Goal: Information Seeking & Learning: Check status

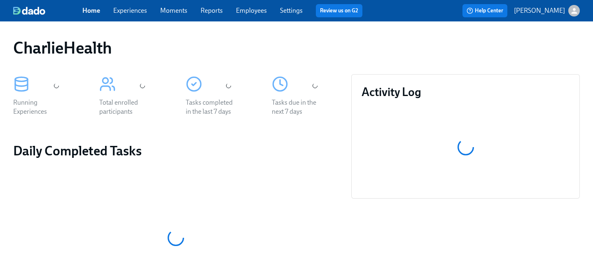
click at [258, 16] on div "Home Experiences Moments Reports Employees Settings Review us on G2" at bounding box center [225, 10] width 286 height 13
click at [257, 13] on link "Employees" at bounding box center [251, 11] width 31 height 8
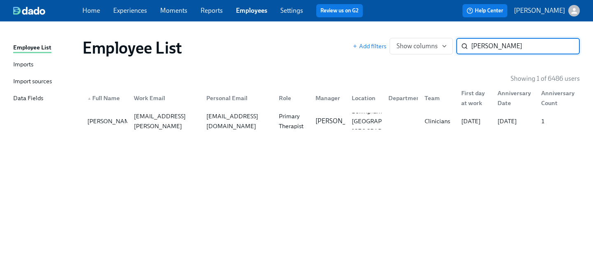
type input "[PERSON_NAME]"
click at [350, 124] on div "Bellingham [GEOGRAPHIC_DATA] [GEOGRAPHIC_DATA]" at bounding box center [381, 121] width 67 height 30
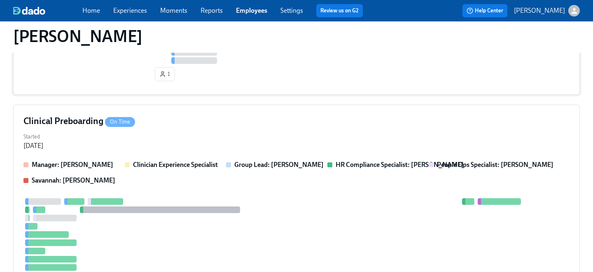
scroll to position [258, 0]
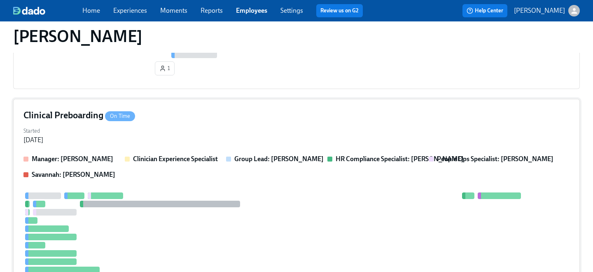
click at [240, 126] on div "Started [DATE]" at bounding box center [296, 135] width 546 height 20
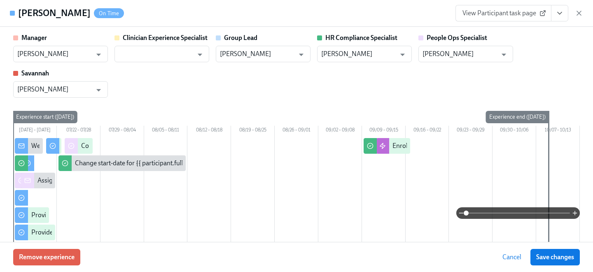
click at [558, 17] on button "View task page" at bounding box center [559, 13] width 17 height 16
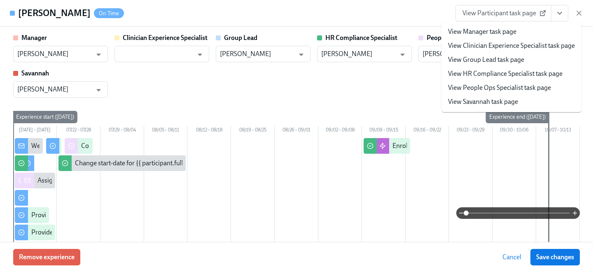
click at [491, 89] on link "View People Ops Specialist task page" at bounding box center [499, 87] width 103 height 9
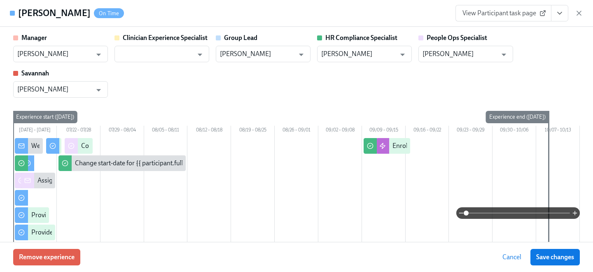
click at [476, 8] on link "View Participant task page" at bounding box center [503, 13] width 96 height 16
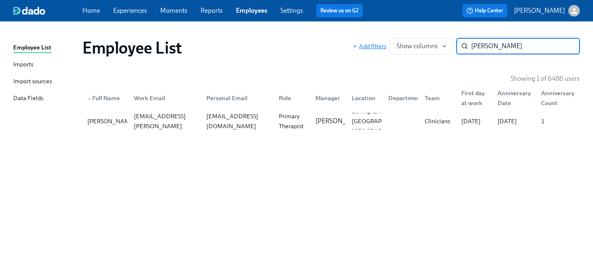
drag, startPoint x: 520, startPoint y: 48, endPoint x: 366, endPoint y: 49, distance: 153.9
click at [366, 49] on div "Add filters Show columns [PERSON_NAME] a ​" at bounding box center [465, 46] width 227 height 16
type input "[PERSON_NAME]"
click at [276, 102] on div "Role" at bounding box center [284, 98] width 19 height 10
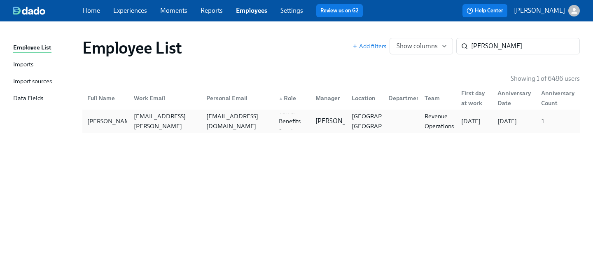
click at [275, 110] on div "[PERSON_NAME] [PERSON_NAME][EMAIL_ADDRESS][PERSON_NAME][DOMAIN_NAME] [EMAIL_ADD…" at bounding box center [330, 120] width 497 height 23
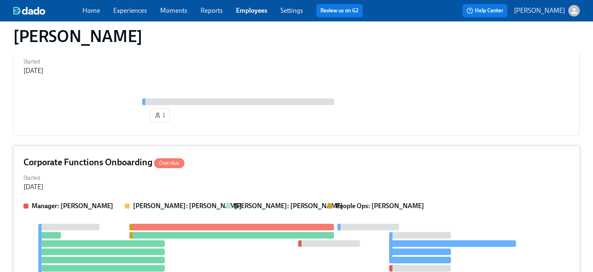
scroll to position [134, 0]
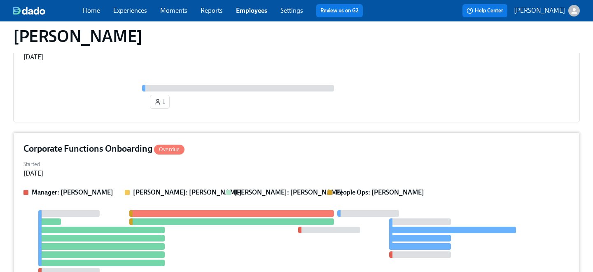
click at [188, 172] on div "Started [DATE]" at bounding box center [296, 168] width 546 height 20
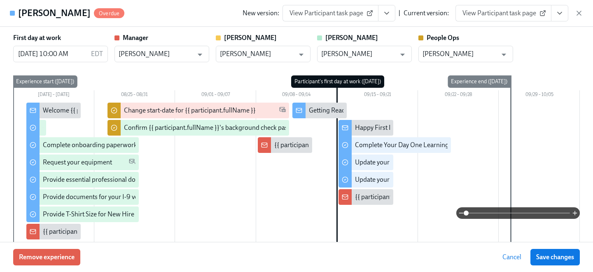
click at [523, 16] on span "View Participant task page" at bounding box center [503, 13] width 82 height 8
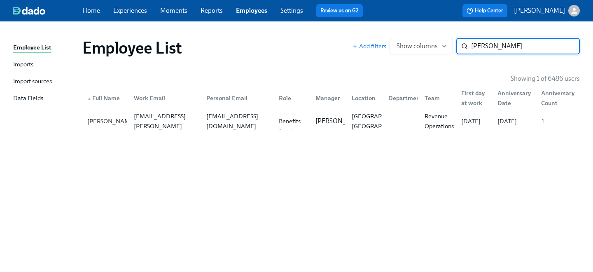
drag, startPoint x: 495, startPoint y: 51, endPoint x: 358, endPoint y: 32, distance: 138.3
click at [358, 32] on div "Employee List Add filters Show columns [PERSON_NAME] ​" at bounding box center [331, 47] width 510 height 33
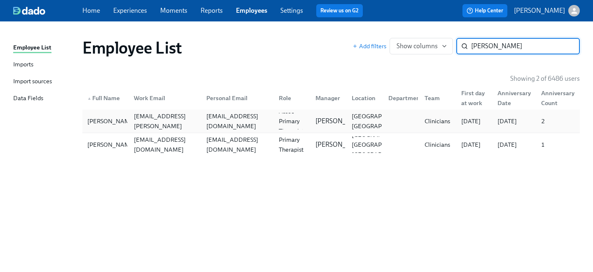
type input "[PERSON_NAME]"
click at [209, 122] on div "[EMAIL_ADDRESS][DOMAIN_NAME]" at bounding box center [237, 121] width 69 height 20
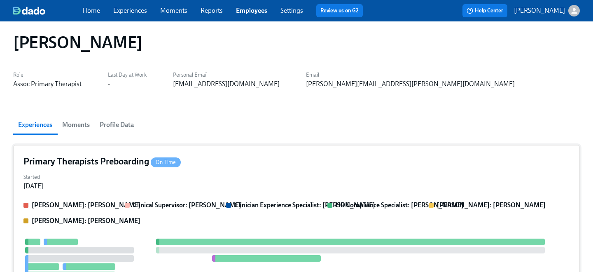
scroll to position [7, 0]
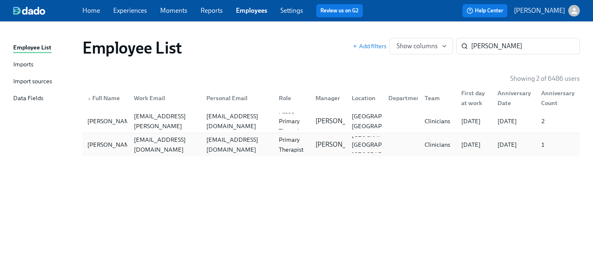
click at [135, 147] on div "[EMAIL_ADDRESS][DOMAIN_NAME]" at bounding box center [164, 145] width 69 height 20
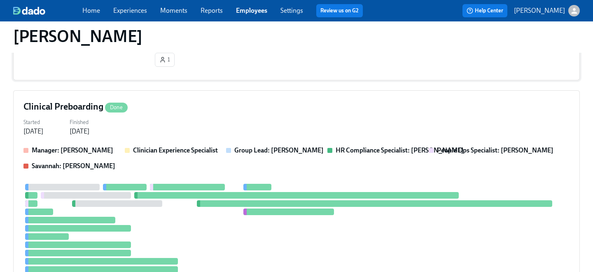
scroll to position [290, 0]
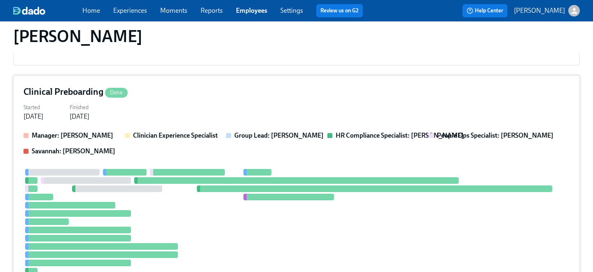
click at [155, 113] on div "Started [DATE] Finished [DATE]" at bounding box center [296, 111] width 546 height 20
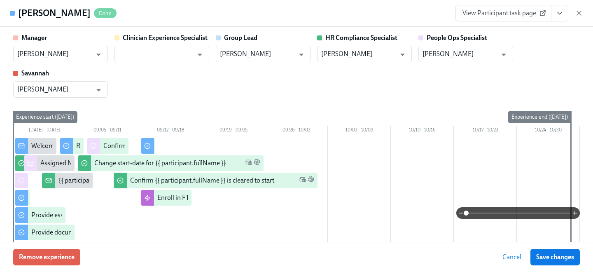
click at [526, 13] on span "View Participant task page" at bounding box center [503, 13] width 82 height 8
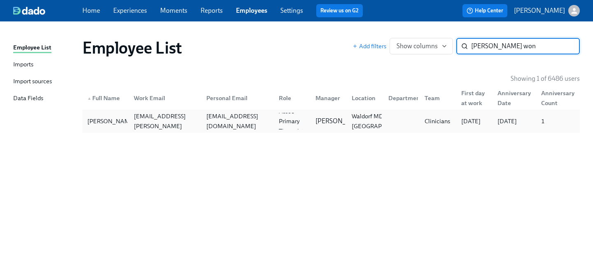
type input "[PERSON_NAME] won"
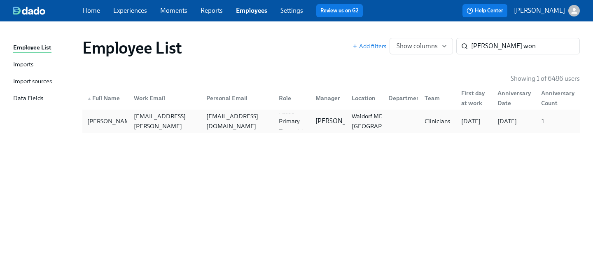
click at [239, 119] on div "[EMAIL_ADDRESS][DOMAIN_NAME]" at bounding box center [237, 121] width 69 height 20
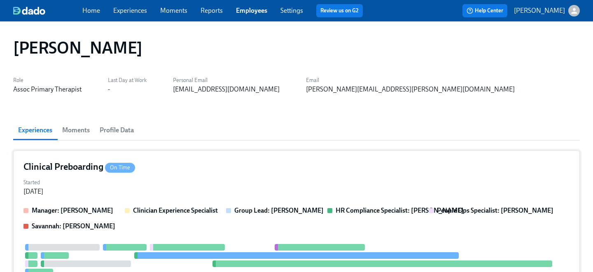
drag, startPoint x: 239, startPoint y: 119, endPoint x: 205, endPoint y: 178, distance: 68.0
click at [205, 178] on div "Started [DATE]" at bounding box center [296, 186] width 546 height 20
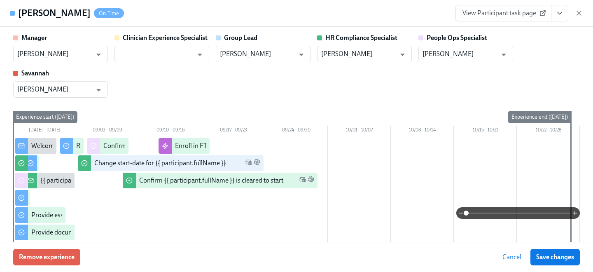
click at [483, 17] on span "View Participant task page" at bounding box center [503, 13] width 82 height 8
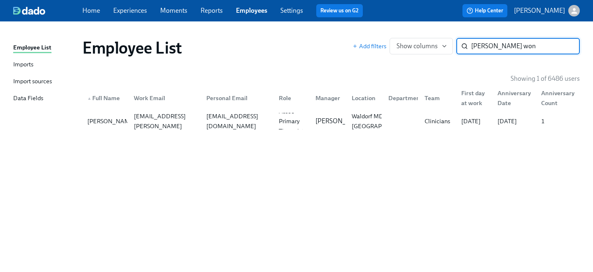
drag, startPoint x: 523, startPoint y: 49, endPoint x: 308, endPoint y: 21, distance: 216.2
click at [308, 21] on div "Employee List Imports Import sources Data Fields Employee List Add filters Show…" at bounding box center [296, 146] width 593 height 250
type input "[PERSON_NAME]"
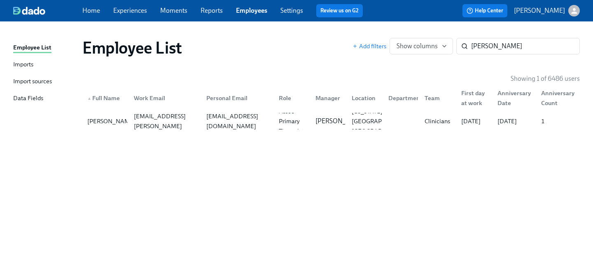
click at [161, 108] on div "▲ Full Name Work Email Personal Email Role Manager Location Department Team Fir…" at bounding box center [330, 96] width 497 height 26
click at [161, 131] on div "[PERSON_NAME] [PERSON_NAME][EMAIL_ADDRESS][PERSON_NAME][DOMAIN_NAME] [PERSON_NA…" at bounding box center [330, 120] width 497 height 23
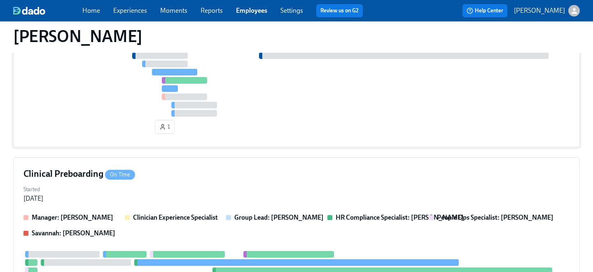
scroll to position [268, 0]
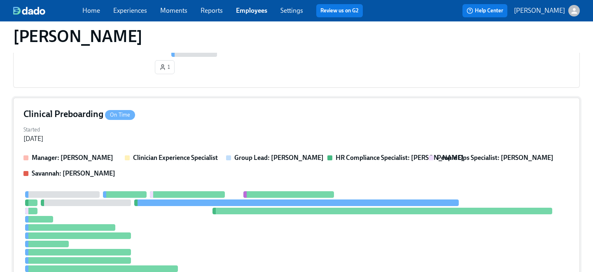
click at [171, 130] on div "Started [DATE]" at bounding box center [296, 133] width 546 height 20
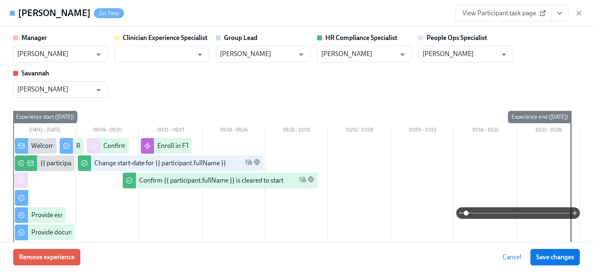
click at [526, 12] on span "View Participant task page" at bounding box center [503, 13] width 82 height 8
click at [516, 18] on link "View Participant task page" at bounding box center [503, 13] width 96 height 16
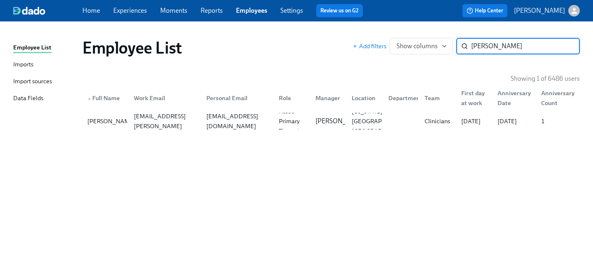
drag, startPoint x: 502, startPoint y: 47, endPoint x: 313, endPoint y: 39, distance: 189.1
click at [313, 39] on div "Employee List Add filters Show columns [PERSON_NAME] th ​" at bounding box center [330, 48] width 497 height 20
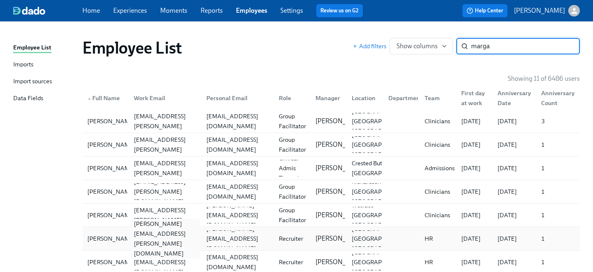
type input "marga"
click at [131, 242] on div "[PERSON_NAME][EMAIL_ADDRESS][PERSON_NAME][DOMAIN_NAME]" at bounding box center [164, 239] width 69 height 40
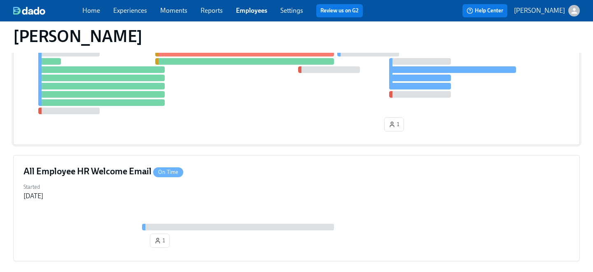
scroll to position [110, 0]
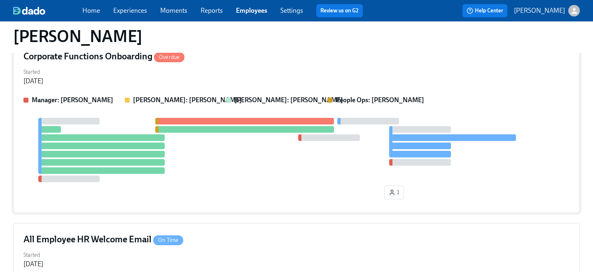
click at [223, 139] on div at bounding box center [296, 150] width 546 height 64
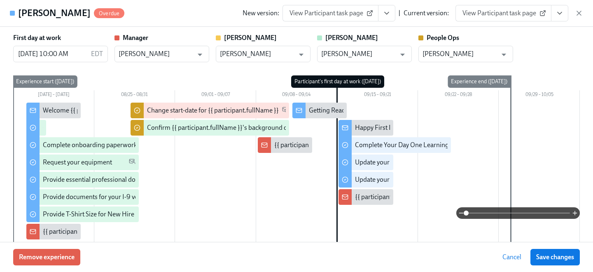
click at [479, 14] on span "View Participant task page" at bounding box center [503, 13] width 82 height 8
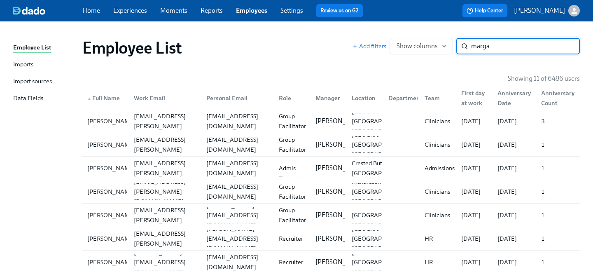
drag, startPoint x: 499, startPoint y: 49, endPoint x: 258, endPoint y: 27, distance: 242.2
click at [258, 27] on div "Employee List Imports Import sources Data Fields Employee List Add filters Show…" at bounding box center [296, 203] width 593 height 365
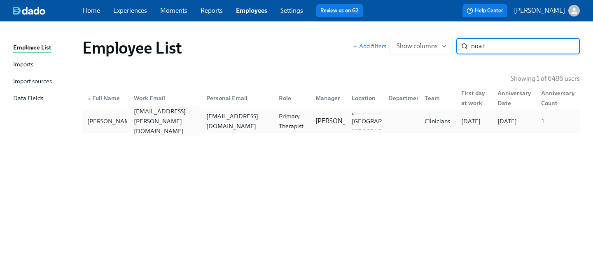
type input "noa t"
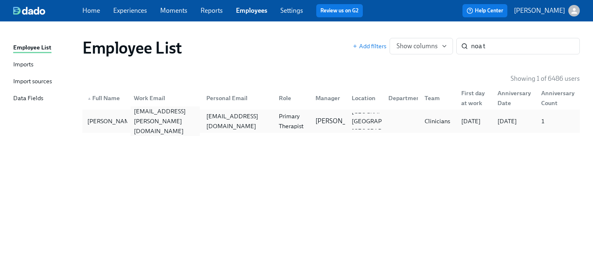
click at [144, 117] on div "[EMAIL_ADDRESS][PERSON_NAME][DOMAIN_NAME]" at bounding box center [164, 121] width 69 height 30
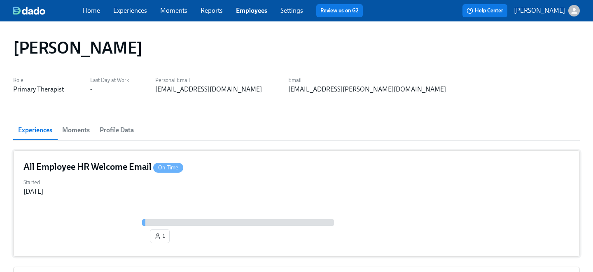
scroll to position [99, 0]
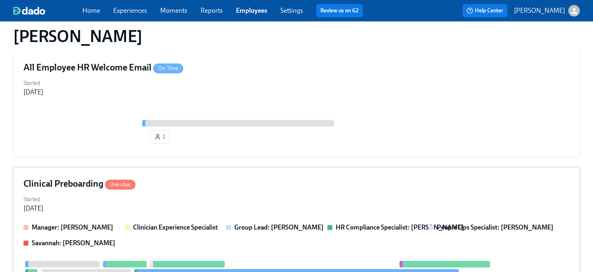
click at [177, 195] on div "Started [DATE]" at bounding box center [296, 203] width 546 height 20
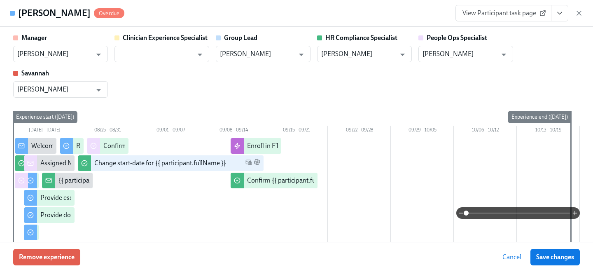
click at [495, 19] on link "View Participant task page" at bounding box center [503, 13] width 96 height 16
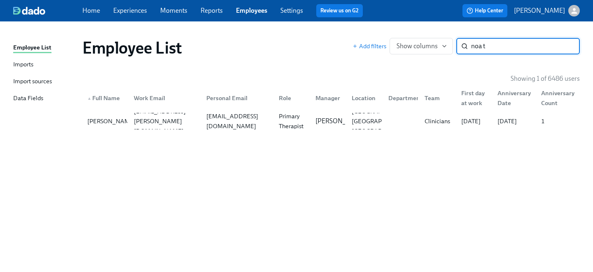
drag, startPoint x: 499, startPoint y: 49, endPoint x: 298, endPoint y: 26, distance: 201.7
click at [298, 26] on div "Employee List Imports Import sources Data Fields Employee List Add filters Show…" at bounding box center [296, 146] width 593 height 250
type input "[PERSON_NAME]"
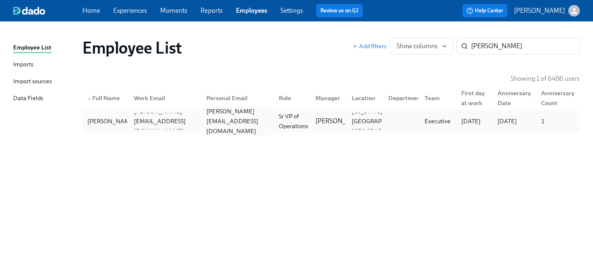
click at [205, 120] on div "[PERSON_NAME][EMAIL_ADDRESS][DOMAIN_NAME]" at bounding box center [237, 121] width 69 height 30
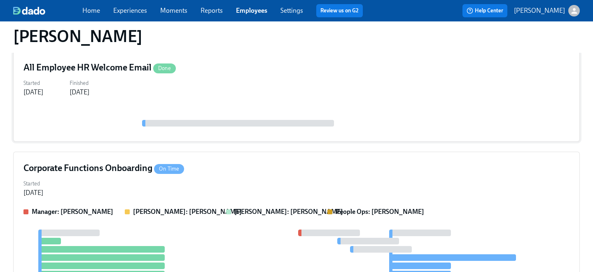
scroll to position [100, 0]
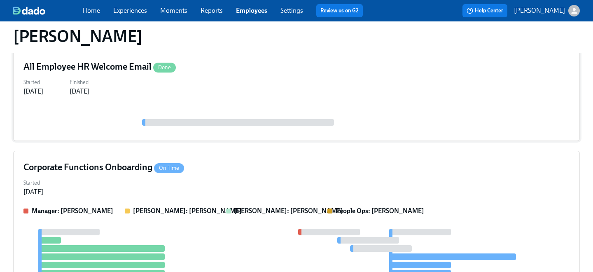
click at [196, 166] on div "Corporate Functions Onboarding On Time" at bounding box center [296, 167] width 546 height 12
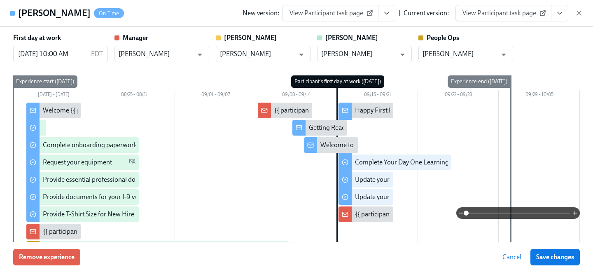
click at [505, 15] on span "View Participant task page" at bounding box center [503, 13] width 82 height 8
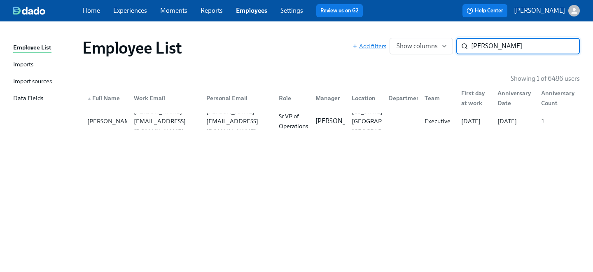
drag, startPoint x: 505, startPoint y: 47, endPoint x: 375, endPoint y: 44, distance: 130.1
click at [375, 44] on div "Add filters Show columns [PERSON_NAME] ​" at bounding box center [465, 46] width 227 height 16
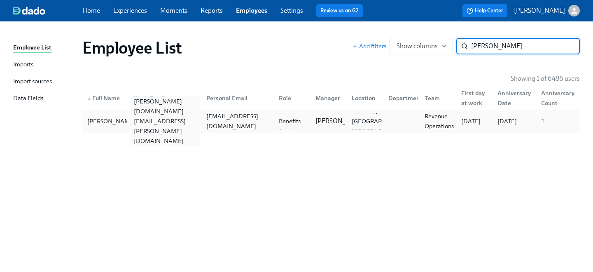
type input "[PERSON_NAME]"
click at [188, 124] on div "[PERSON_NAME][DOMAIN_NAME][EMAIL_ADDRESS][PERSON_NAME][DOMAIN_NAME]" at bounding box center [164, 120] width 69 height 49
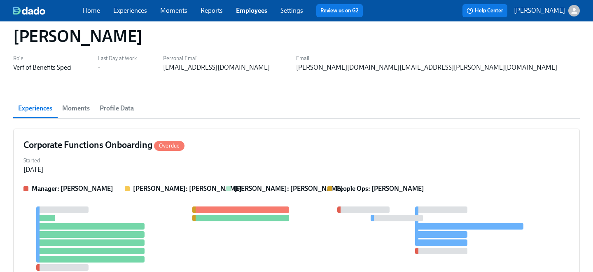
scroll to position [23, 0]
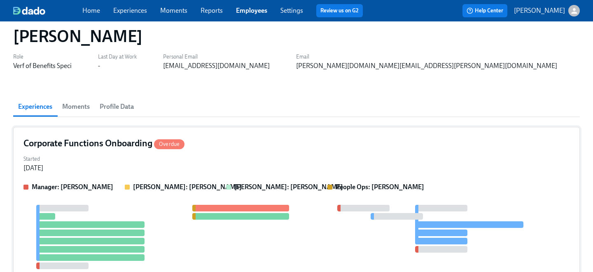
click at [211, 158] on div "Started [DATE]" at bounding box center [296, 163] width 546 height 20
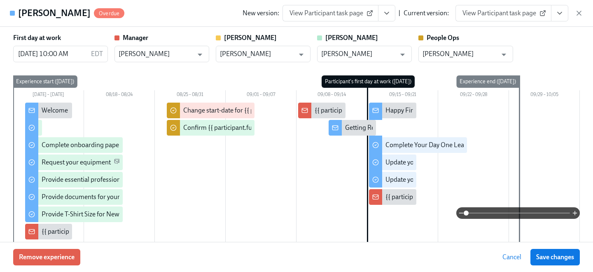
click at [517, 12] on span "View Participant task page" at bounding box center [503, 13] width 82 height 8
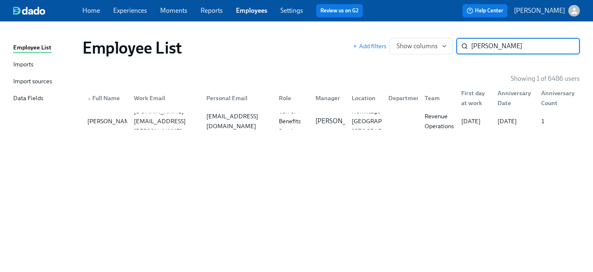
drag, startPoint x: 511, startPoint y: 44, endPoint x: 308, endPoint y: 43, distance: 202.9
click at [308, 43] on div "Employee List Add filters Show columns [PERSON_NAME] ​" at bounding box center [330, 48] width 497 height 20
type input "zahra"
click at [113, 126] on div "[PERSON_NAME]" at bounding box center [111, 121] width 55 height 10
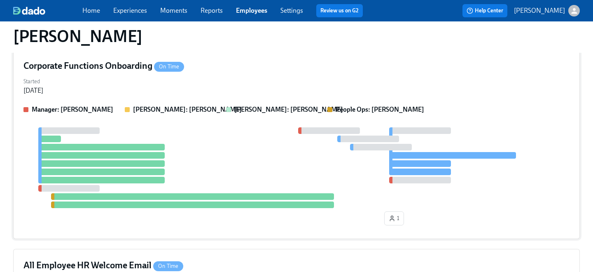
scroll to position [67, 0]
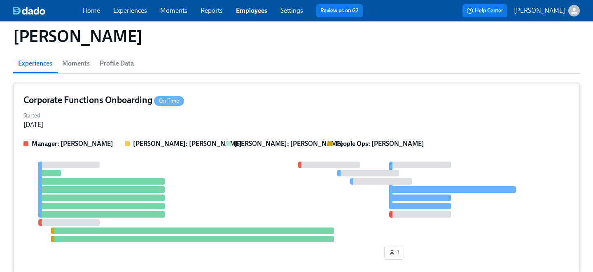
click at [201, 125] on div "Started [DATE]" at bounding box center [296, 119] width 546 height 20
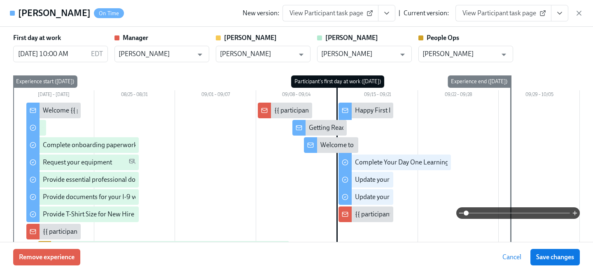
click at [522, 14] on span "View Participant task page" at bounding box center [503, 13] width 82 height 8
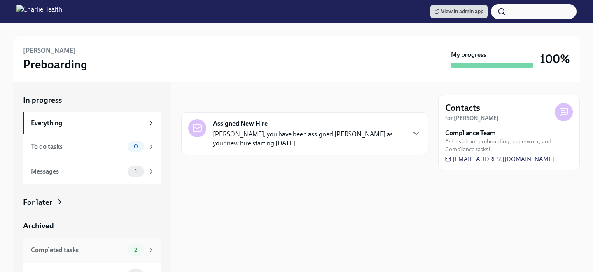
click at [140, 245] on div "2" at bounding box center [136, 250] width 16 height 12
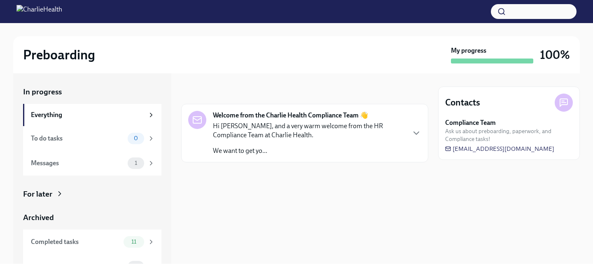
click at [130, 228] on div "Archived Completed tasks 11 Messages 0" at bounding box center [92, 245] width 138 height 67
click at [131, 236] on div "11" at bounding box center [133, 242] width 21 height 12
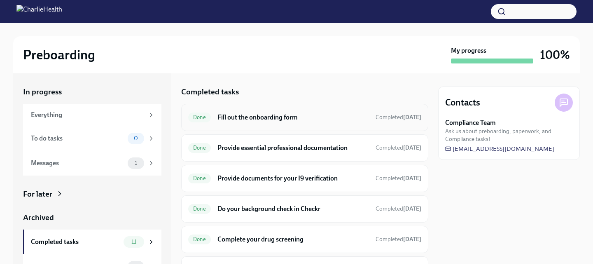
click at [234, 115] on h6 "Fill out the onboarding form" at bounding box center [292, 117] width 151 height 9
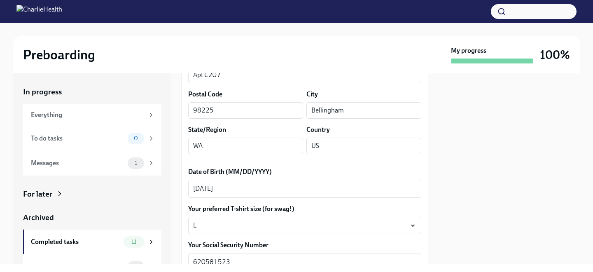
scroll to position [335, 0]
